Goal: Task Accomplishment & Management: Use online tool/utility

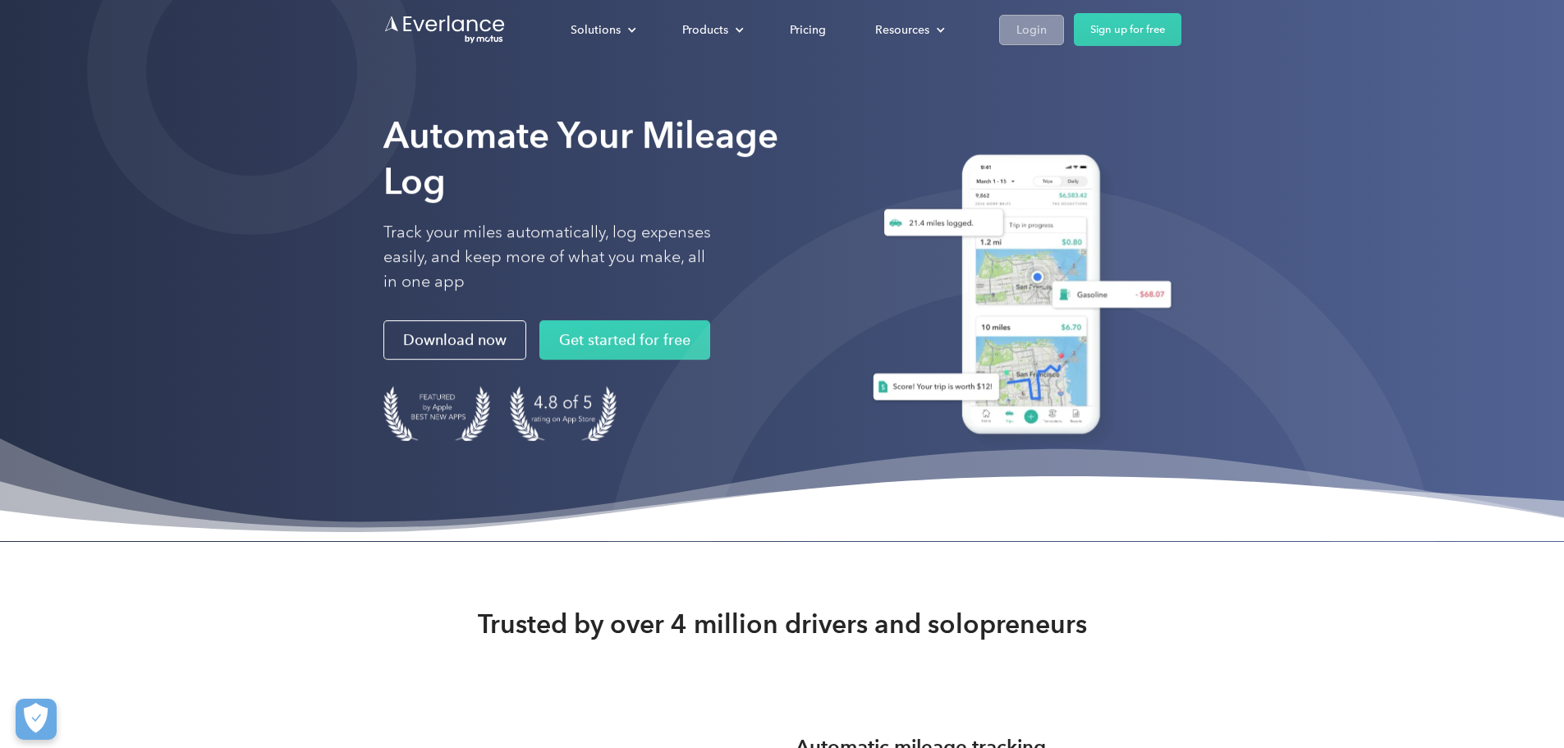
click at [1047, 35] on div "Login" at bounding box center [1031, 30] width 30 height 21
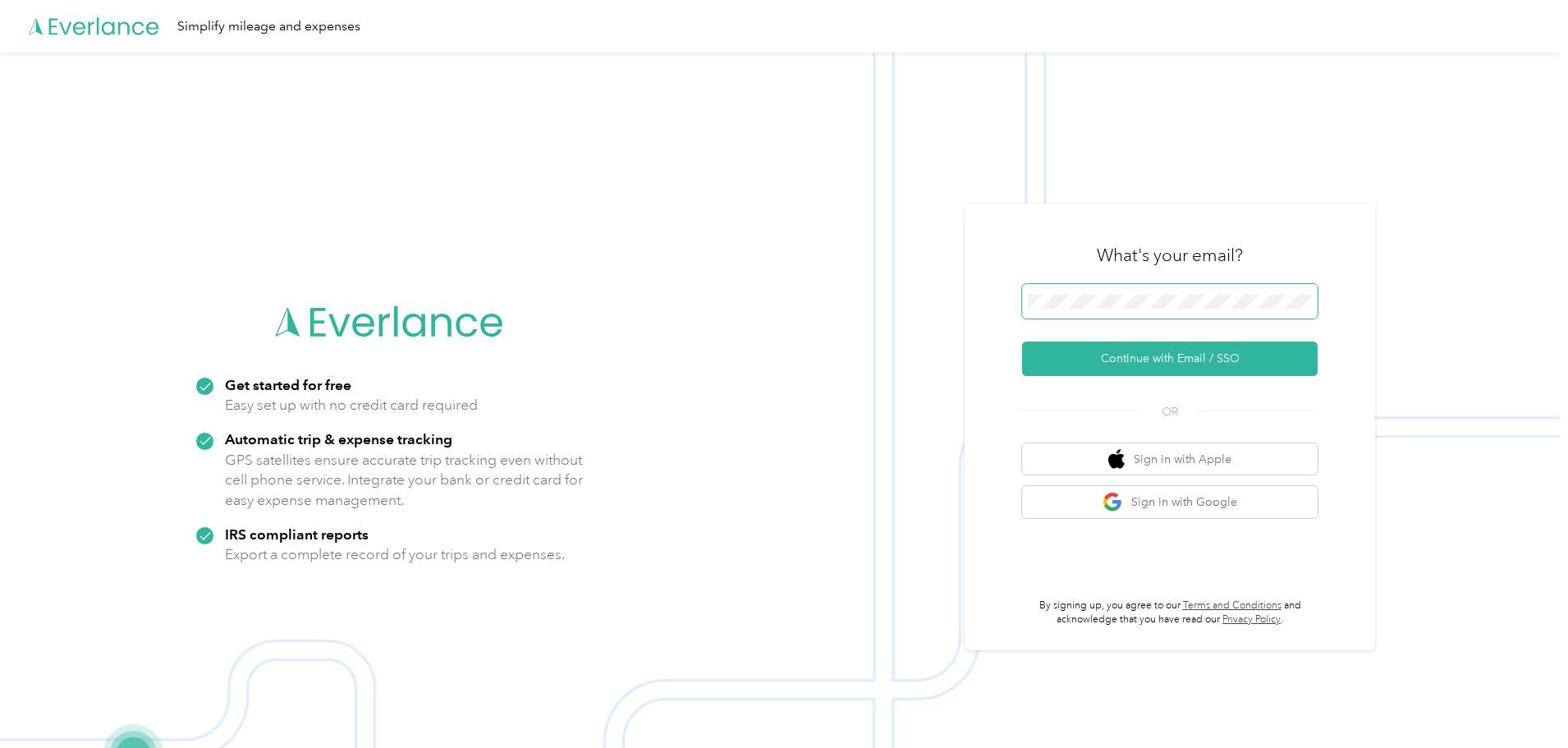
click at [1022, 341] on button "Continue with Email / SSO" at bounding box center [1170, 358] width 296 height 34
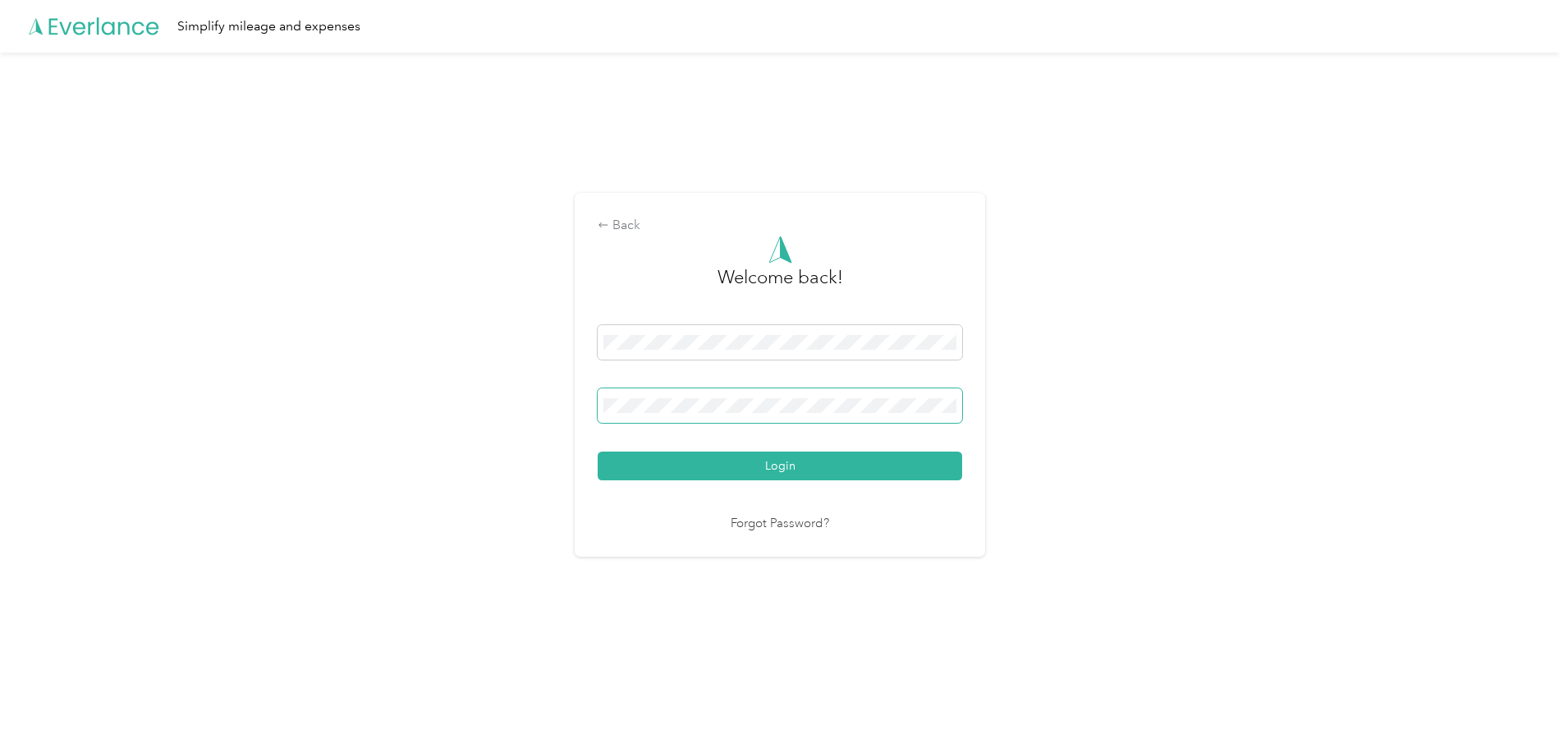
click at [823, 397] on span at bounding box center [780, 405] width 364 height 34
click at [598, 451] on button "Login" at bounding box center [780, 465] width 364 height 29
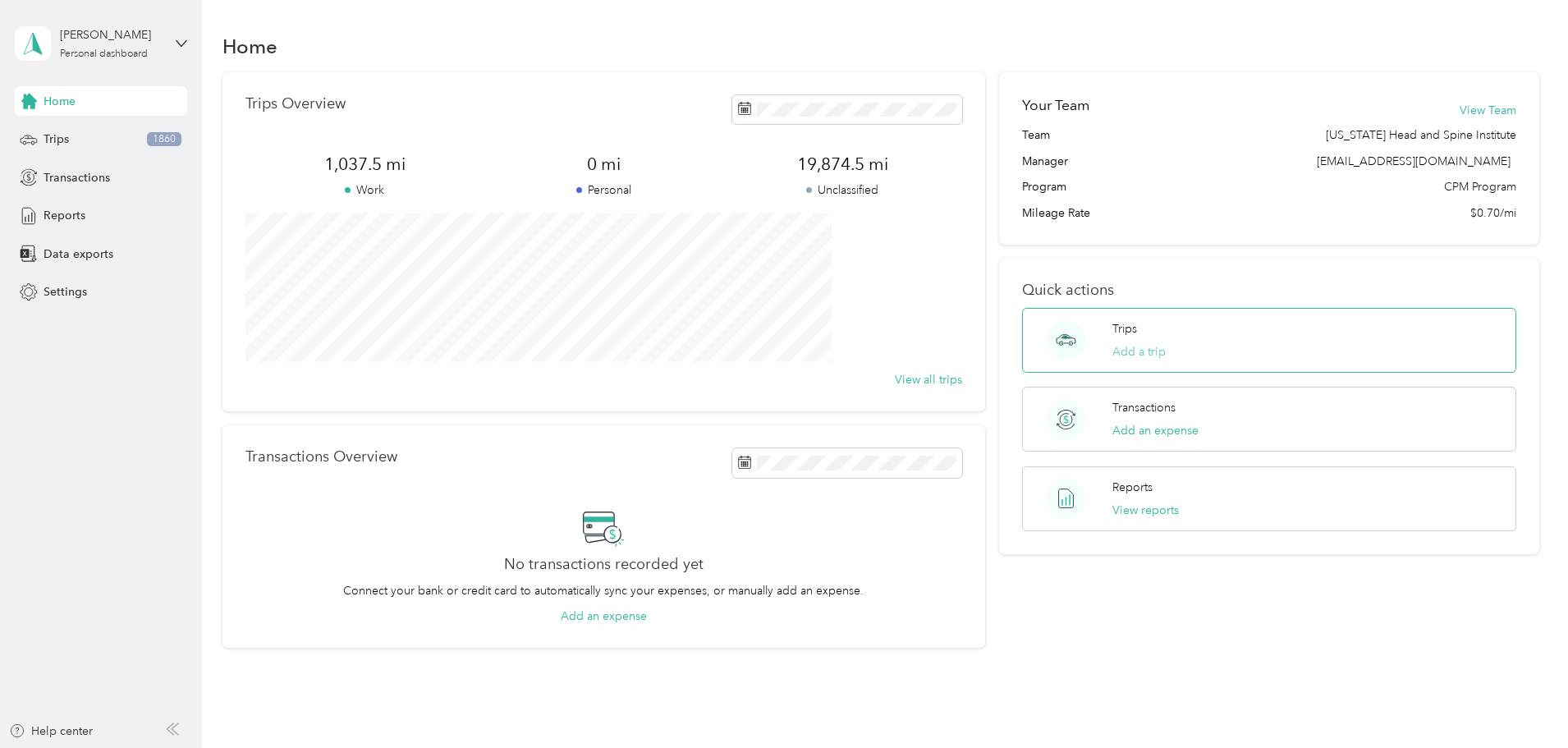
click at [1117, 350] on button "Add a trip" at bounding box center [1138, 351] width 53 height 17
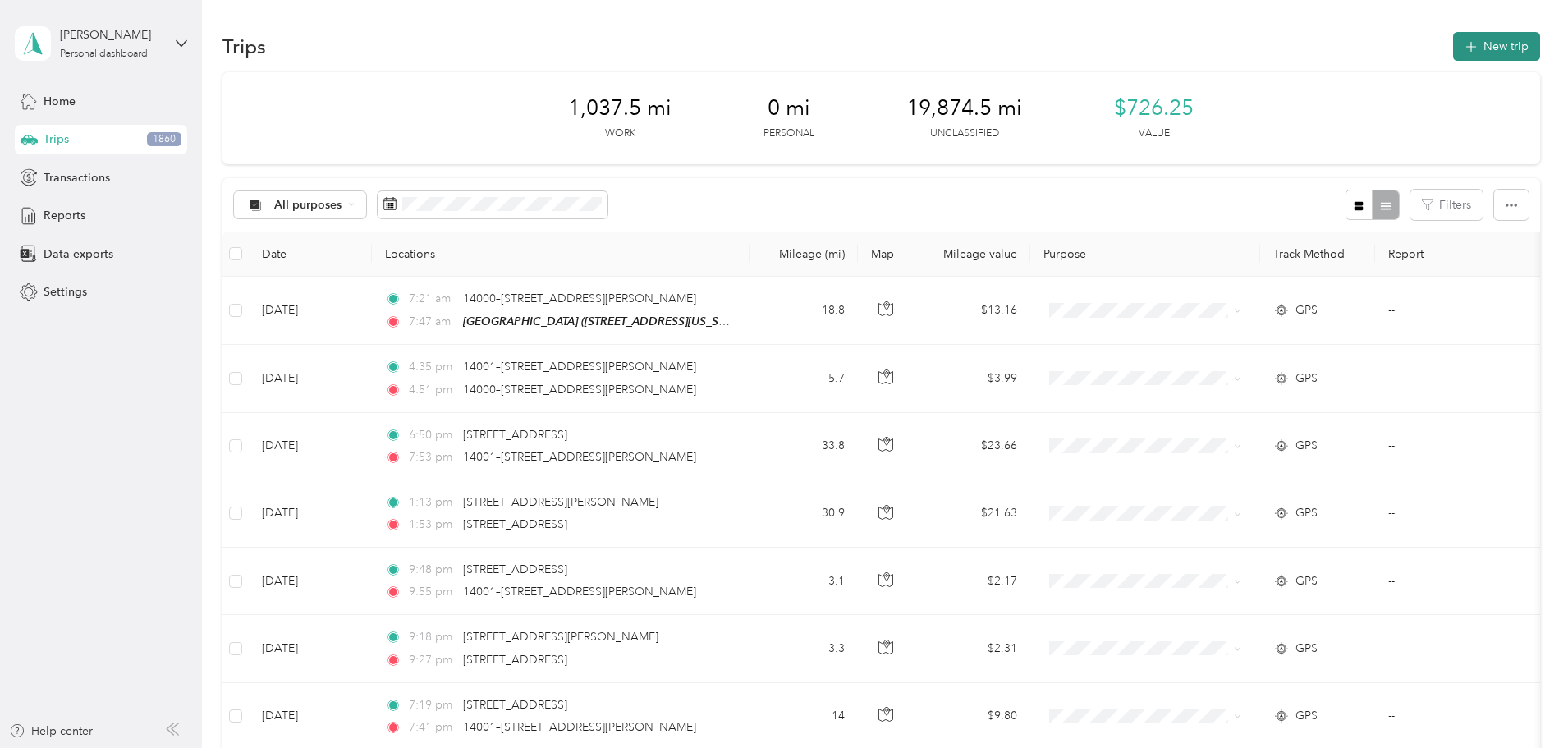
click at [1461, 41] on icon "button" at bounding box center [1470, 47] width 19 height 19
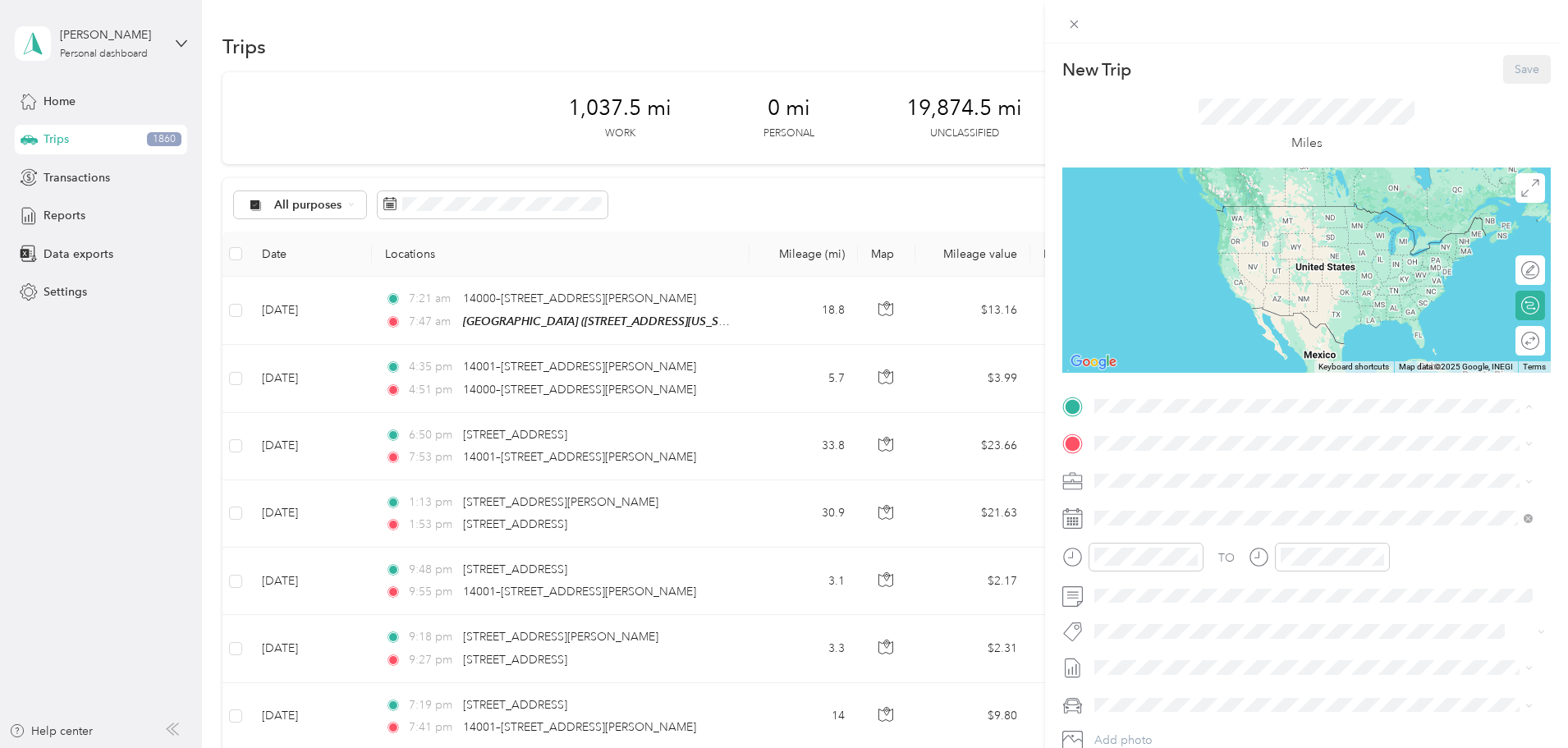
click at [1238, 596] on div "TEAM Meadowbrook" at bounding box center [1207, 589] width 164 height 21
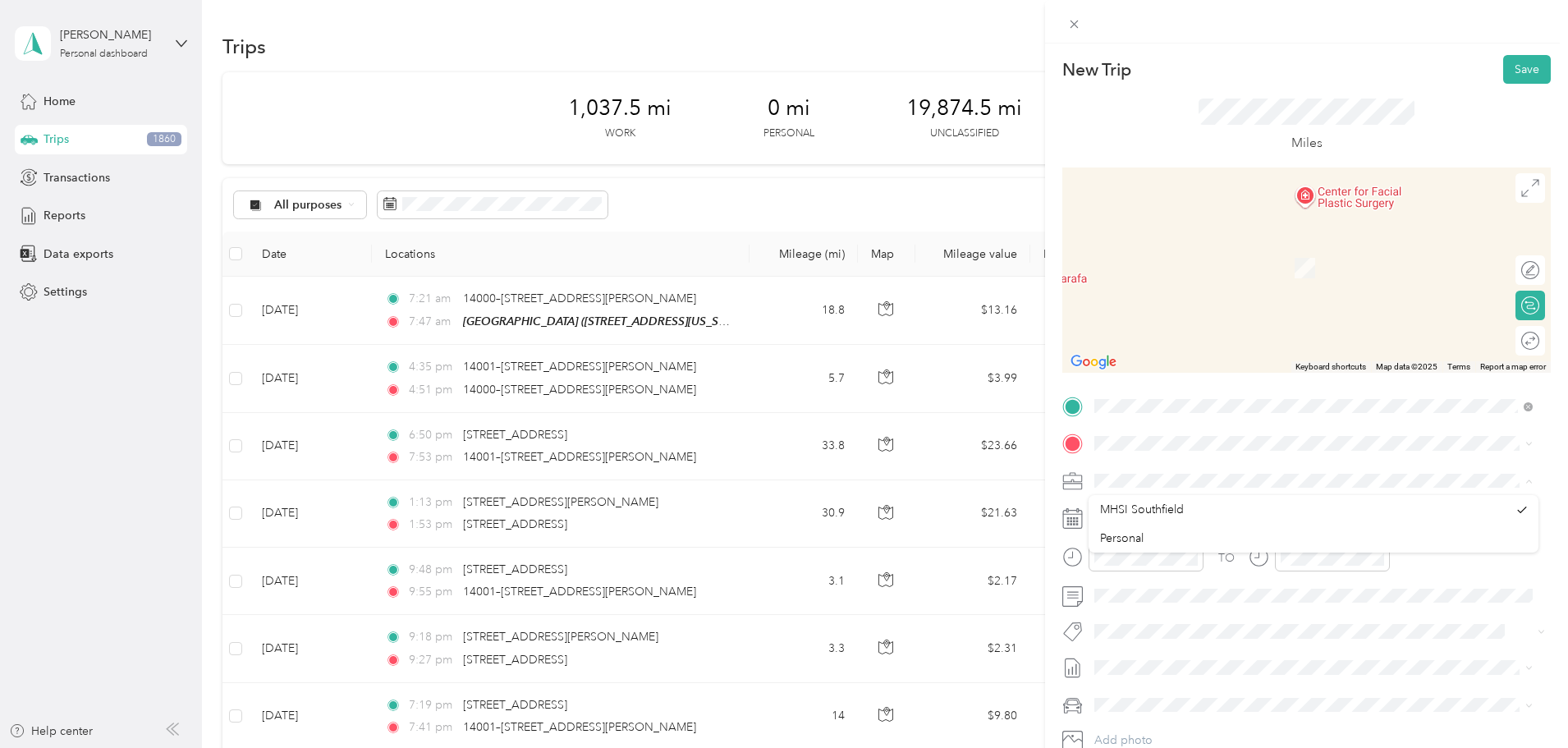
click at [1195, 471] on span at bounding box center [1320, 481] width 462 height 26
click at [1179, 488] on span at bounding box center [1320, 481] width 462 height 26
click at [1244, 573] on strong "Premier Madison Heights" at bounding box center [1265, 568] width 167 height 15
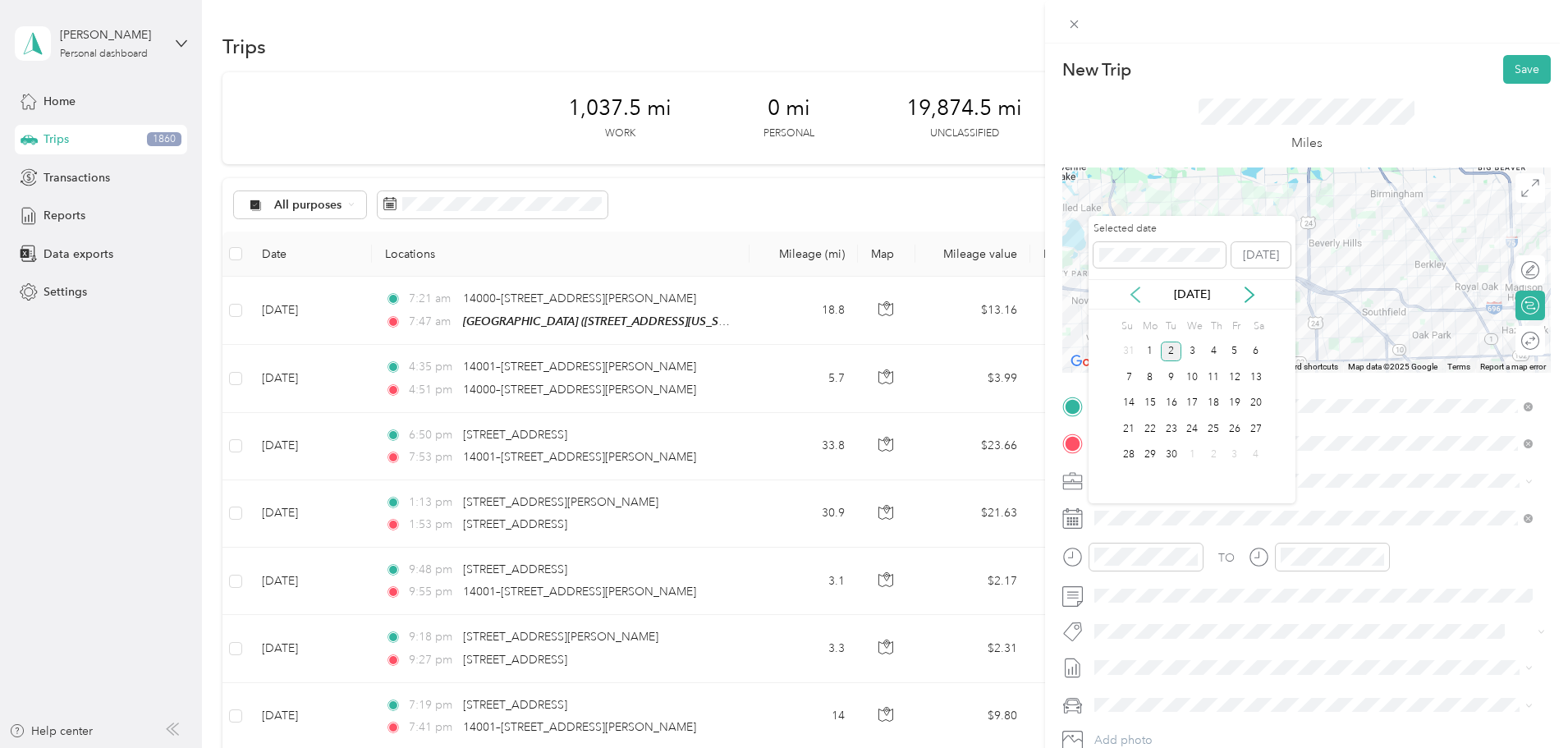
click at [1137, 292] on icon at bounding box center [1135, 294] width 16 height 16
click at [1234, 457] on div "29" at bounding box center [1234, 455] width 21 height 21
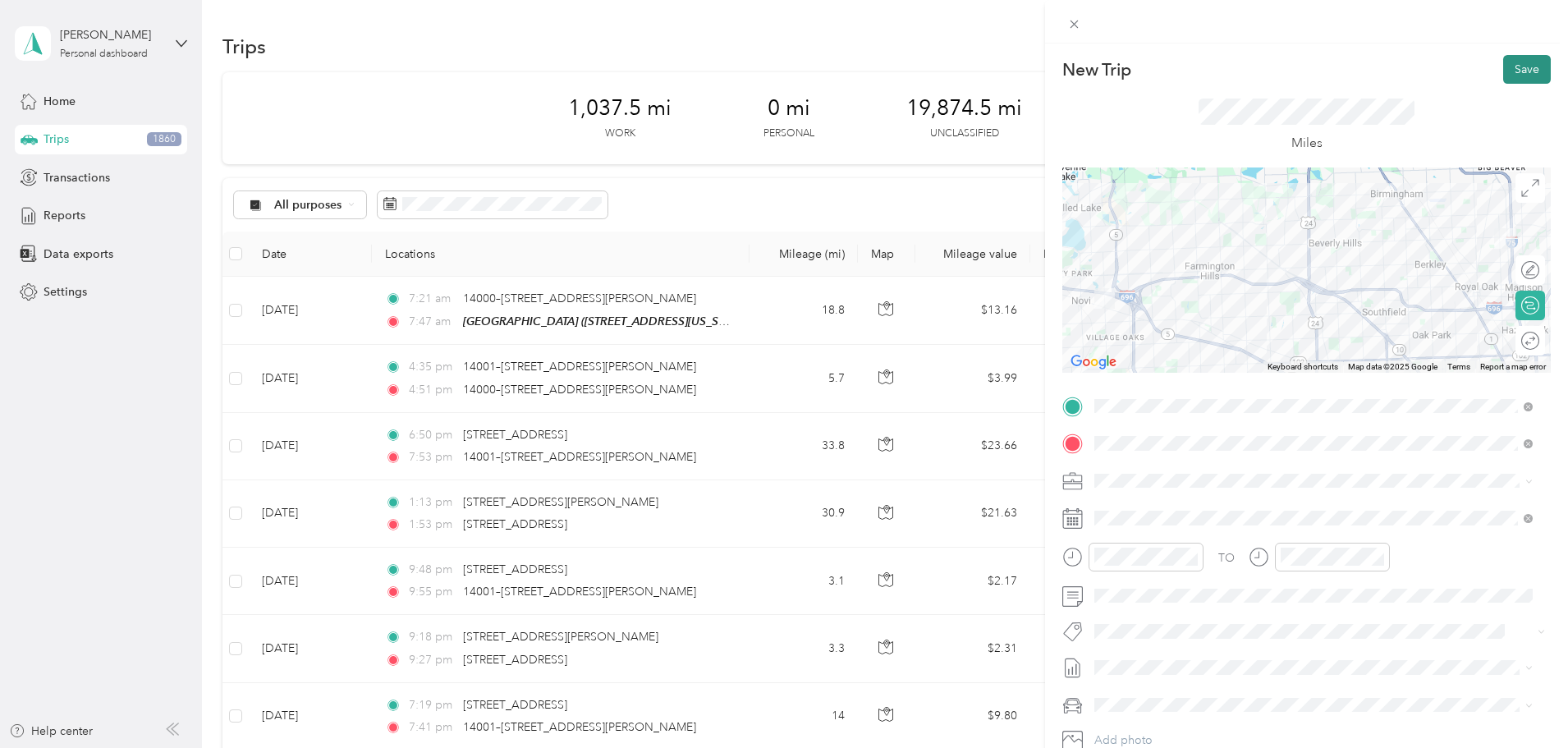
click at [1510, 67] on button "Save" at bounding box center [1527, 69] width 48 height 29
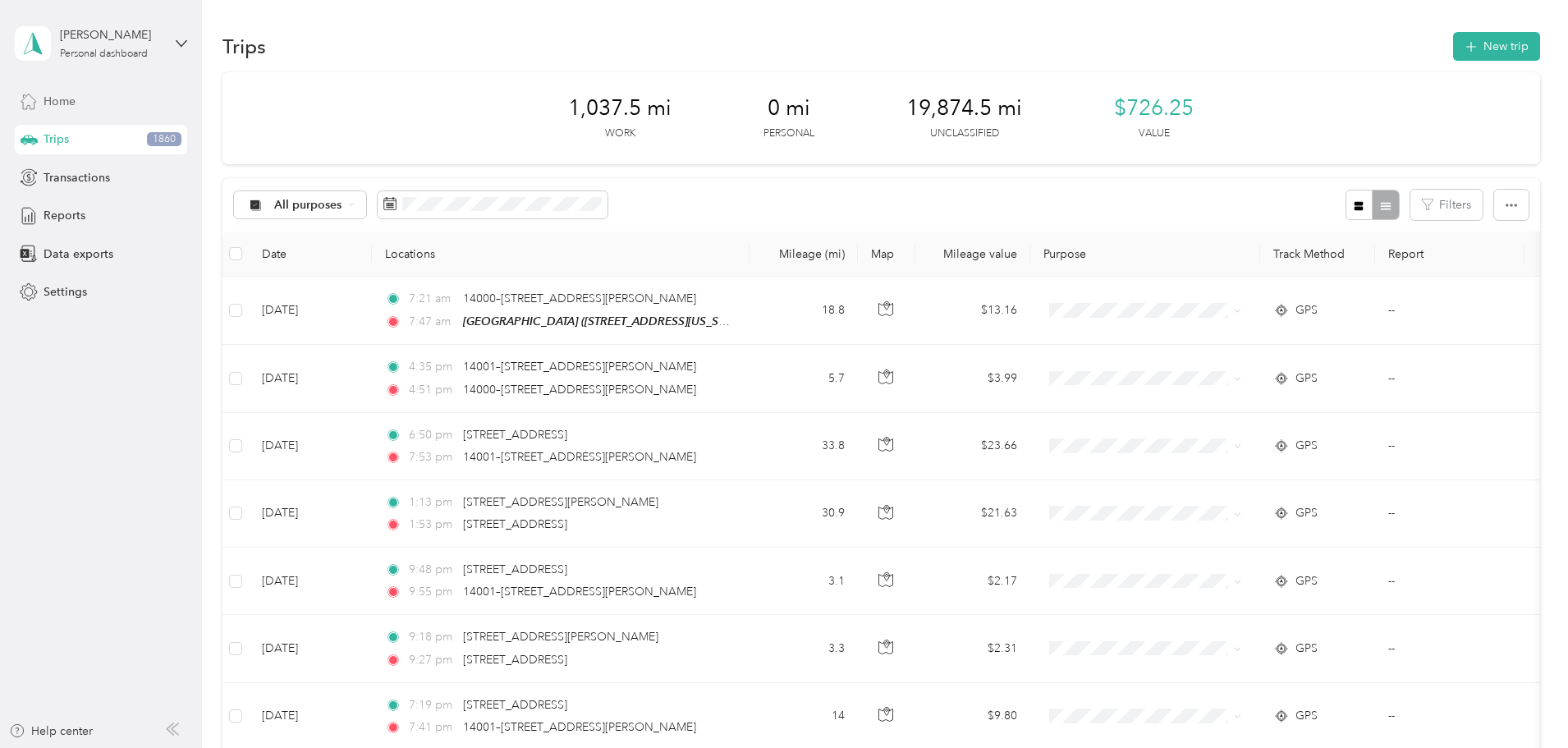
click at [75, 115] on div "Home" at bounding box center [101, 101] width 172 height 30
